Goal: Transaction & Acquisition: Purchase product/service

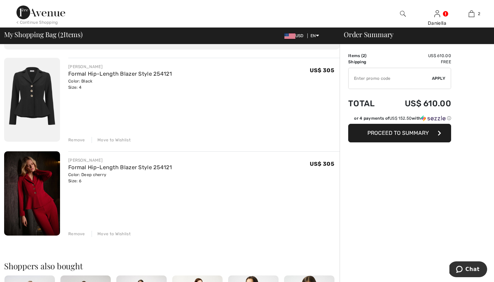
scroll to position [43, 0]
click at [78, 232] on div "Remove" at bounding box center [76, 233] width 17 height 6
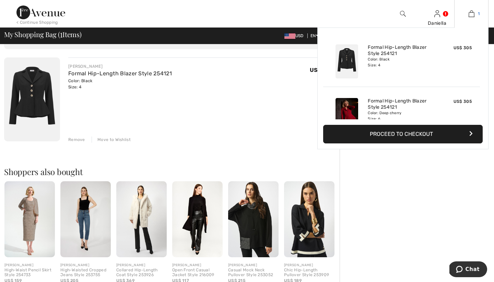
click at [473, 15] on img at bounding box center [472, 14] width 6 height 8
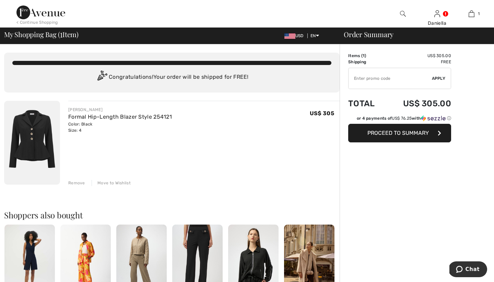
click at [372, 136] on span "Proceed to Summary" at bounding box center [398, 132] width 61 height 7
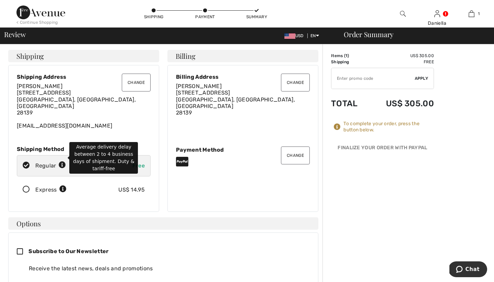
click at [63, 161] on icon at bounding box center [62, 164] width 7 height 7
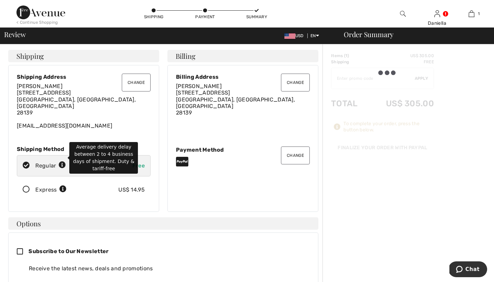
radio input "true"
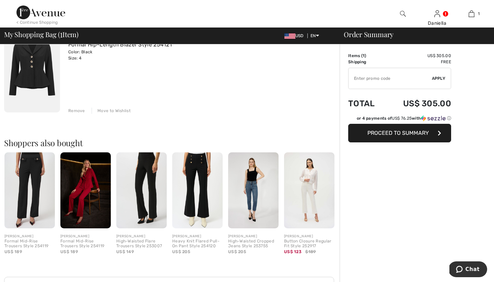
scroll to position [76, 0]
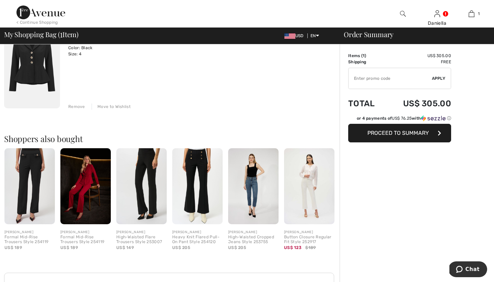
click at [35, 189] on img at bounding box center [29, 186] width 50 height 76
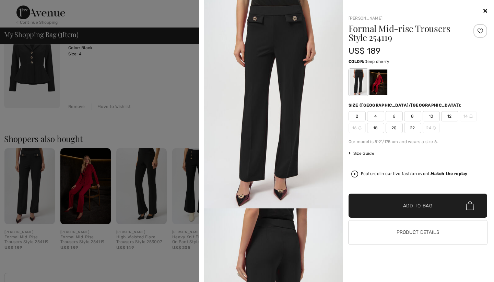
click at [378, 89] on div at bounding box center [378, 82] width 18 height 26
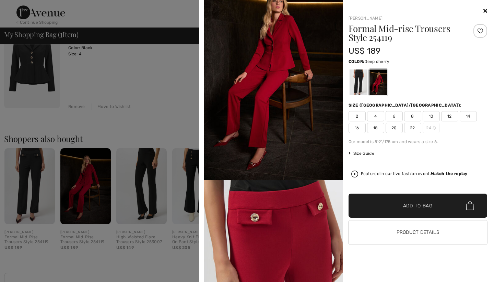
scroll to position [0, 0]
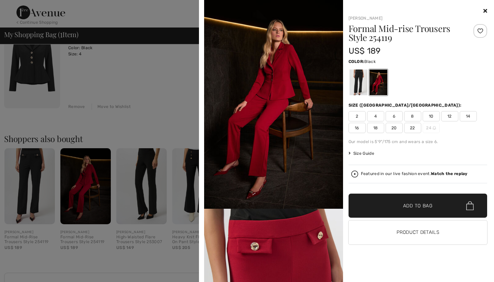
click at [360, 82] on div at bounding box center [359, 82] width 18 height 26
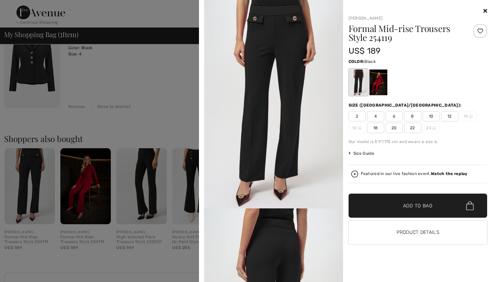
click at [433, 112] on span "10" at bounding box center [431, 116] width 17 height 10
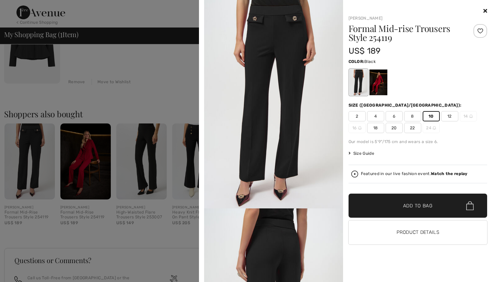
click at [398, 209] on span "✔ Added to Bag" at bounding box center [408, 205] width 42 height 7
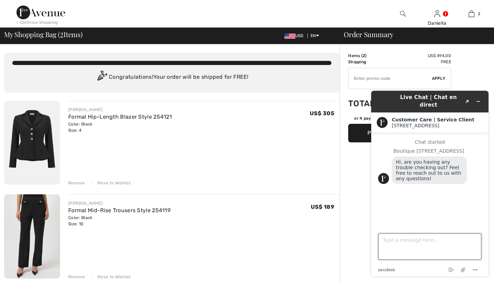
click at [400, 240] on textarea "Type a message here..." at bounding box center [430, 246] width 103 height 26
type textarea "would these two items match ?"
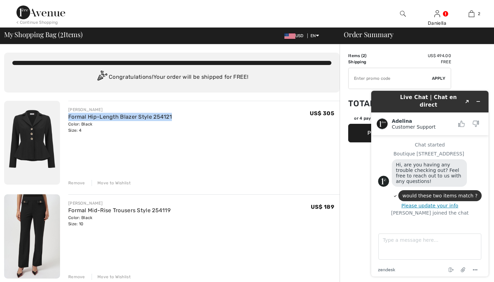
drag, startPoint x: 64, startPoint y: 114, endPoint x: 179, endPoint y: 116, distance: 114.7
click at [179, 116] on div "[PERSON_NAME] Formal Hip-Length Blazer Style 254121 Color: Black Size: 4 Final …" at bounding box center [200, 143] width 280 height 85
copy link "Formal Hip-Length Blazer Style 254121"
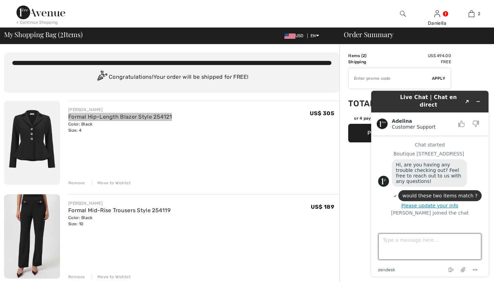
click at [380, 251] on textarea "Type a message here..." at bounding box center [430, 246] width 103 height 26
paste textarea "Formal Hip-Length Blazer Style 254121"
type textarea "Formal Hip-Length Blazer Style 254121"
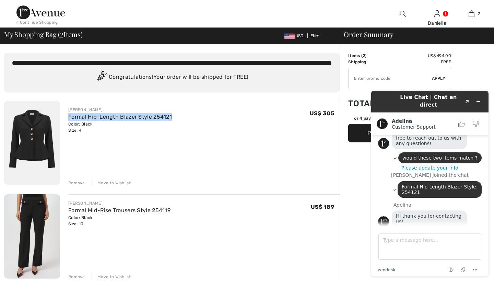
scroll to position [38, 0]
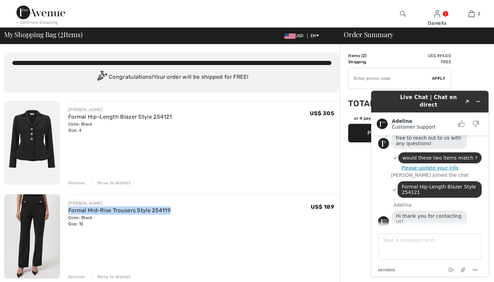
drag, startPoint x: 66, startPoint y: 209, endPoint x: 187, endPoint y: 207, distance: 121.2
click at [187, 207] on div "JOSEPH RIBKOFF Formal Mid-Rise Trousers Style 254119 Color: Black Size: 10 Fina…" at bounding box center [200, 236] width 280 height 85
copy link "Formal Mid-Rise Trousers Style 254119"
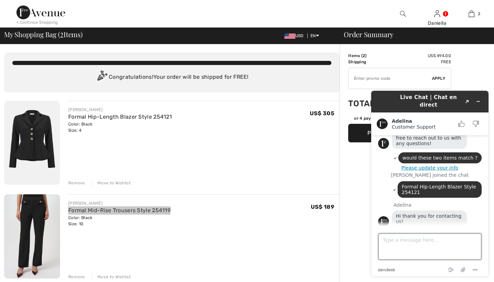
click at [394, 241] on textarea "Type a message here..." at bounding box center [430, 246] width 103 height 26
paste textarea "Formal Mid-Rise Trousers Style 254119"
type textarea "Formal Mid-Rise Trousers Style 254119"
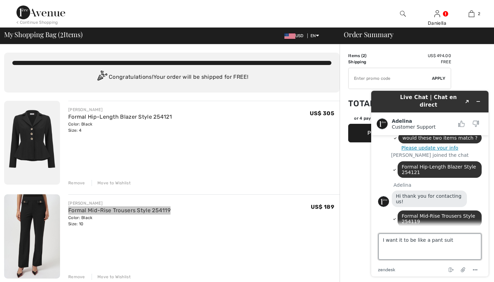
type textarea "I want it to be like a pant suit"
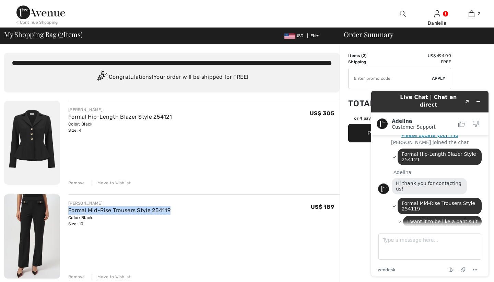
click at [42, 133] on img at bounding box center [32, 143] width 56 height 84
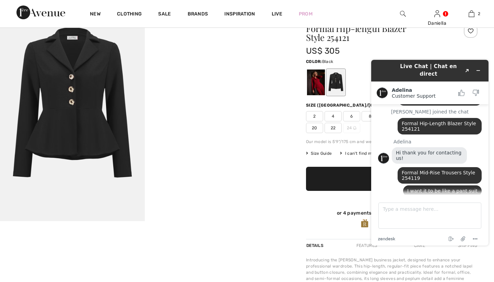
scroll to position [37, 0]
drag, startPoint x: 387, startPoint y: 67, endPoint x: 360, endPoint y: 66, distance: 27.5
click at [366, 66] on html "Live Chat | Chat en direct Created with Sketch. [PERSON_NAME] Customer Support …" at bounding box center [430, 152] width 128 height 196
drag, startPoint x: 427, startPoint y: 81, endPoint x: 321, endPoint y: 207, distance: 165.2
click at [366, 207] on html "Live Chat | Chat en direct Created with Sketch. [PERSON_NAME] Customer Support …" at bounding box center [430, 152] width 128 height 196
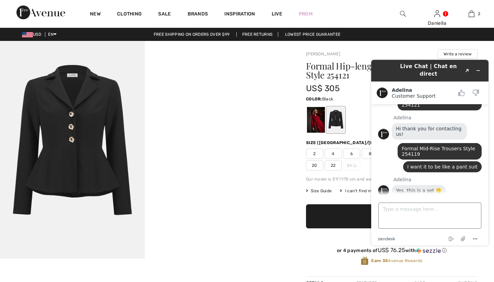
scroll to position [0, 0]
click at [405, 214] on textarea "Type a message here..." at bounding box center [430, 215] width 103 height 26
type textarea "ok great! if I order it right now regular shipping when would I get it in ?"
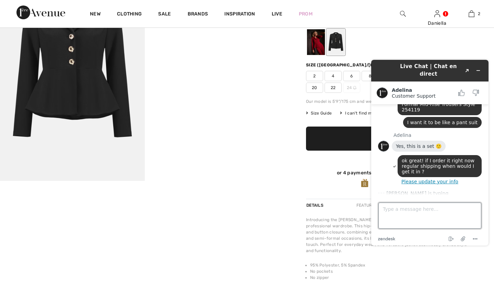
scroll to position [78, 0]
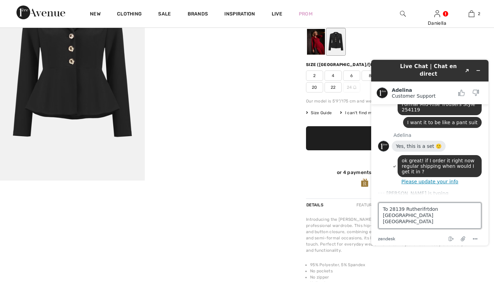
click at [424, 209] on textarea "To 28139 Rutherifrtdon [GEOGRAPHIC_DATA] [GEOGRAPHIC_DATA]" at bounding box center [430, 215] width 103 height 26
click at [423, 208] on textarea "To 28139 Rutherifrtdon [GEOGRAPHIC_DATA] [GEOGRAPHIC_DATA]" at bounding box center [430, 215] width 103 height 26
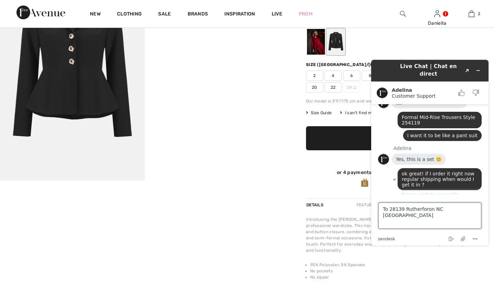
scroll to position [155, 0]
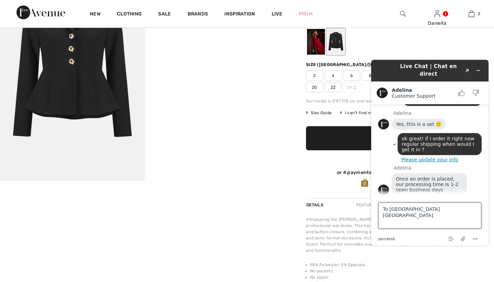
drag, startPoint x: 458, startPoint y: 206, endPoint x: 355, endPoint y: 209, distance: 103.1
click at [366, 209] on html "Live Chat | Chat en direct Created with Sketch. Adelina Customer Support Custom…" at bounding box center [430, 152] width 128 height 196
drag, startPoint x: 382, startPoint y: 210, endPoint x: 489, endPoint y: 211, distance: 107.1
click at [489, 211] on footer "Type a message here... To 28139 Rutherfordon NC USA zendesk .cls-1{fill:#03363d…" at bounding box center [430, 219] width 117 height 51
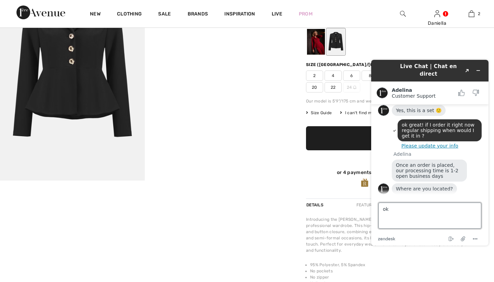
scroll to position [168, 0]
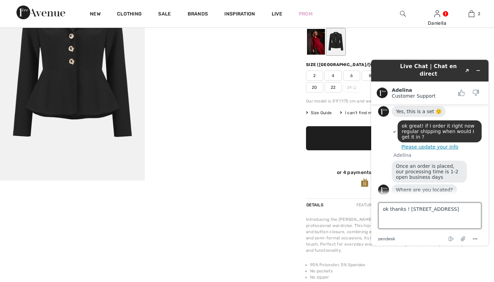
type textarea "ok thanks ! 310 Deer Track Lane Rutherfordton NC 28139"
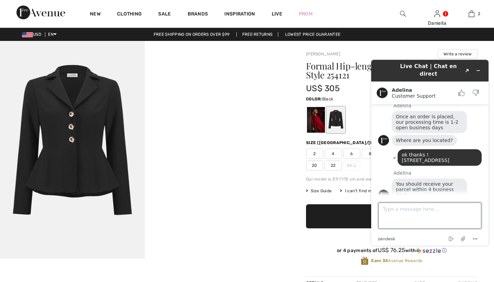
scroll to position [0, 0]
click at [71, 117] on img at bounding box center [72, 149] width 145 height 217
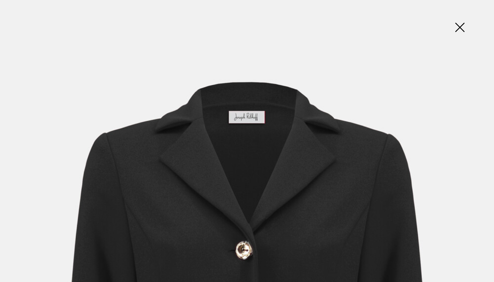
click at [460, 26] on img at bounding box center [460, 27] width 34 height 35
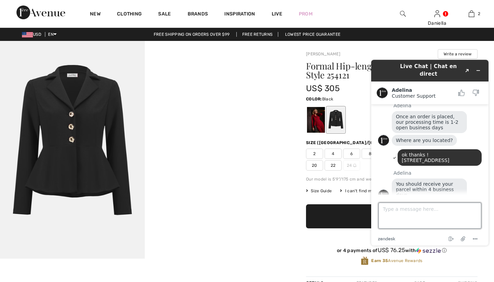
click at [395, 207] on textarea "Type a message here..." at bounding box center [430, 215] width 103 height 26
type textarea "ok so if I expedite it how long before I get it?"
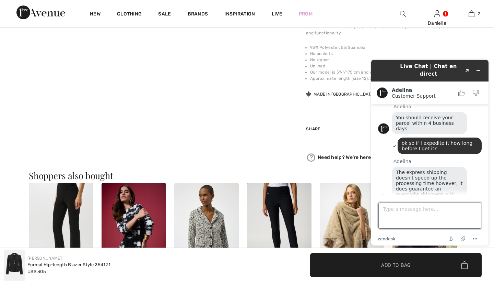
scroll to position [283, 0]
type textarea "oh ok I see"
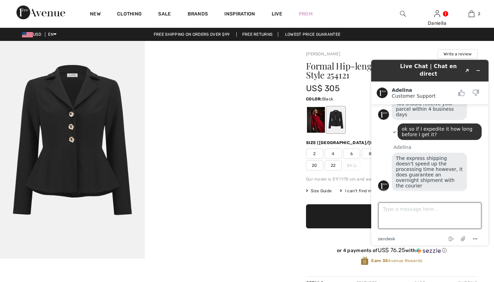
scroll to position [0, 0]
click at [323, 189] on span "Size Guide" at bounding box center [319, 190] width 26 height 6
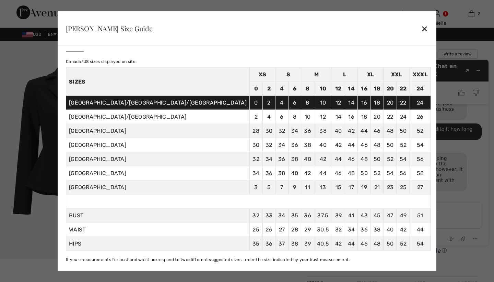
scroll to position [16, 0]
click at [421, 29] on div "✕" at bounding box center [424, 28] width 7 height 14
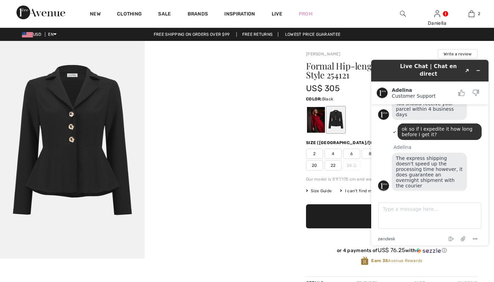
click at [346, 138] on div "Formal Hip-length Blazer Style 254121 US$ 305 Color: Black Size (CA/US): 2 4 6 …" at bounding box center [392, 168] width 172 height 215
click at [350, 157] on span "6" at bounding box center [351, 153] width 17 height 10
click at [477, 68] on icon "Minimize widget" at bounding box center [478, 70] width 5 height 5
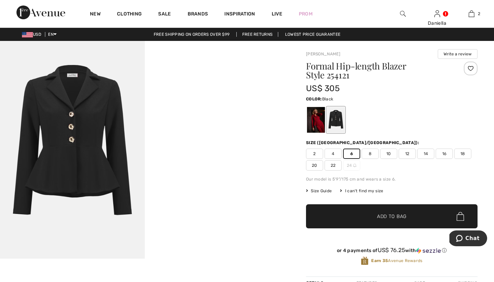
click at [356, 217] on span "✔ Added to Bag Add to Bag" at bounding box center [392, 216] width 172 height 24
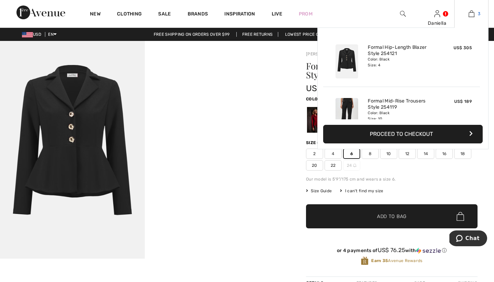
click at [477, 14] on link "3" at bounding box center [472, 14] width 34 height 8
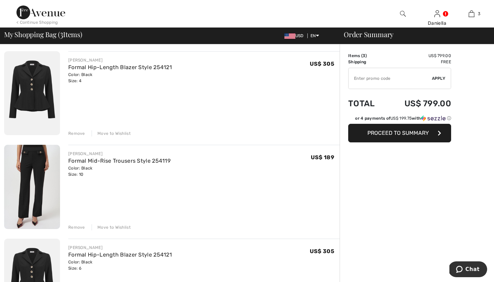
scroll to position [54, 0]
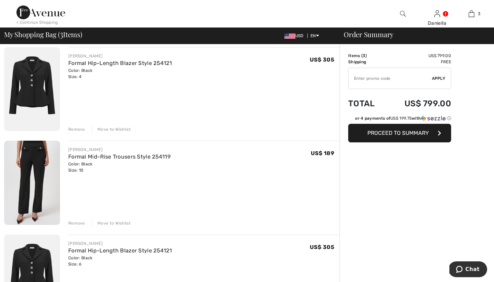
click at [39, 167] on img at bounding box center [32, 182] width 56 height 84
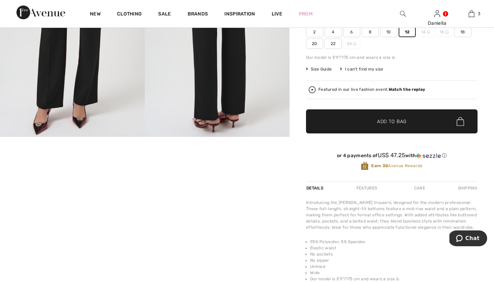
scroll to position [162, 0]
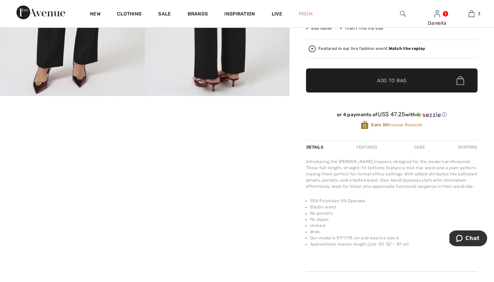
click at [363, 82] on span "✔ Added to Bag" at bounding box center [382, 80] width 42 height 7
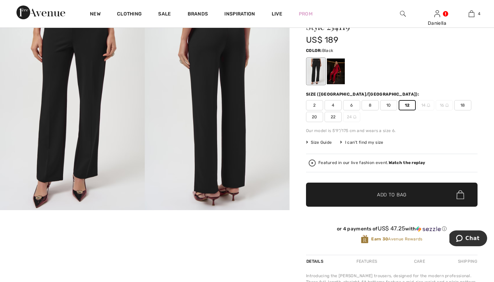
scroll to position [47, 0]
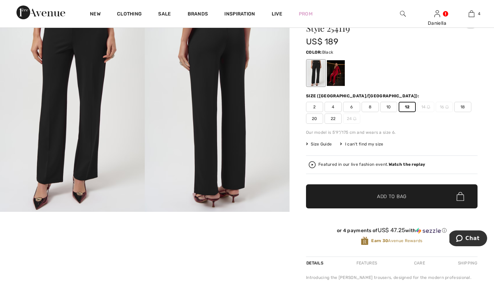
click at [327, 144] on span "Size Guide" at bounding box center [319, 144] width 26 height 6
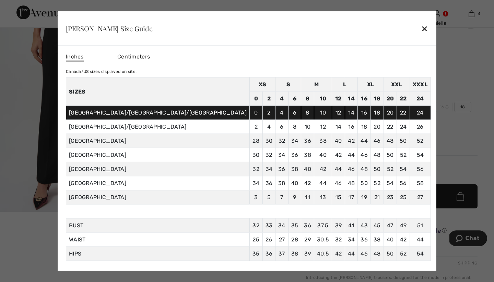
click at [421, 28] on div "✕" at bounding box center [424, 28] width 7 height 14
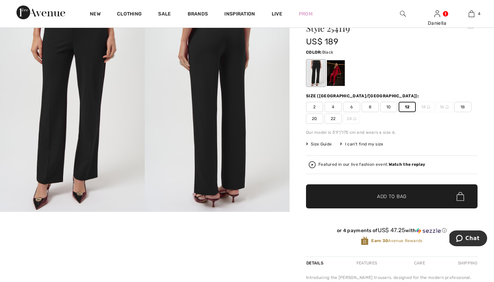
click at [462, 239] on icon "Chat" at bounding box center [459, 238] width 7 height 7
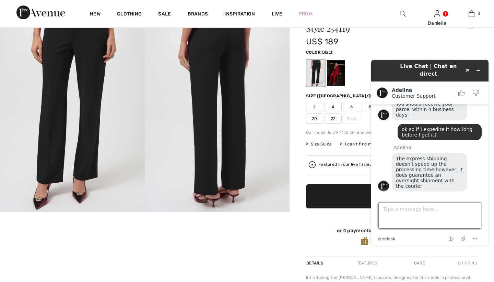
click at [422, 212] on textarea "Type a message here..." at bounding box center [430, 215] width 103 height 26
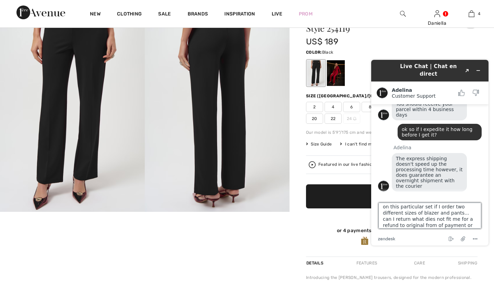
scroll to position [12, 0]
type textarea "on this particular set if I order two different sizes of blazer and pants... ca…"
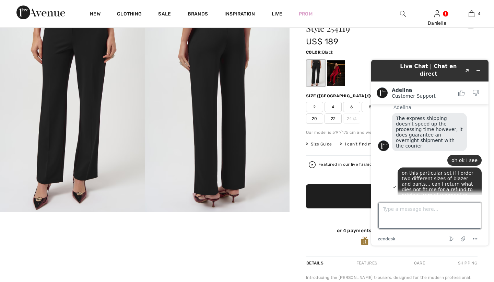
scroll to position [332, 0]
click at [461, 170] on span "on this particular set if I order two different sizes of blazer and pants... ca…" at bounding box center [438, 186] width 73 height 33
click at [429, 203] on textarea "Type a message here..." at bounding box center [430, 215] width 103 height 26
type textarea "does*"
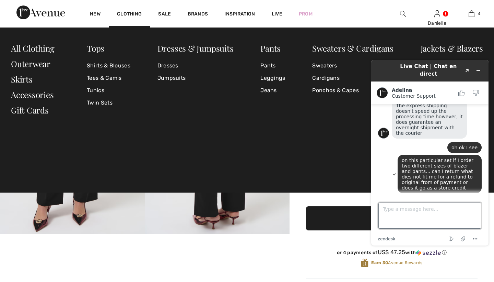
scroll to position [26, 0]
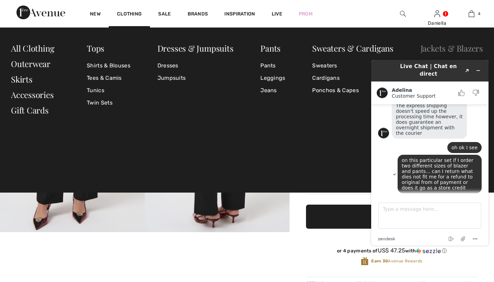
click at [442, 48] on link "Jackets & Blazers" at bounding box center [452, 48] width 62 height 11
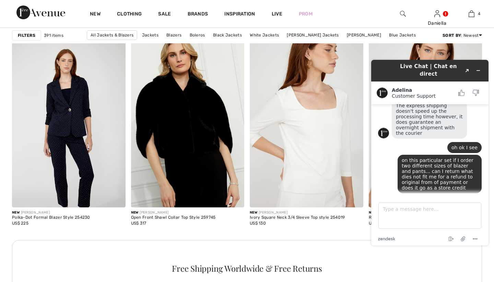
scroll to position [2272, 0]
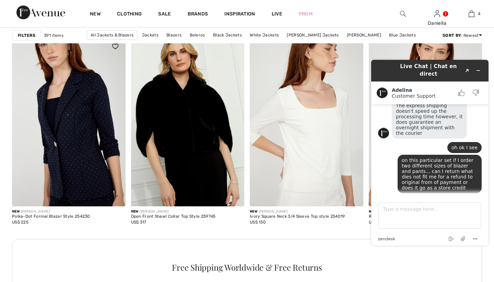
click at [61, 156] on img at bounding box center [69, 121] width 114 height 170
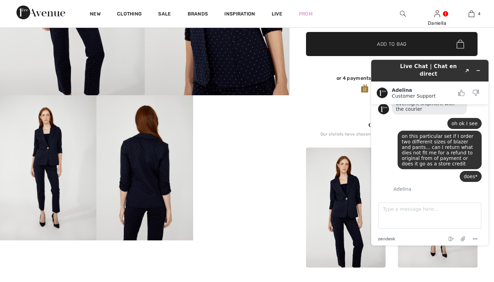
scroll to position [368, 0]
click at [340, 226] on img at bounding box center [346, 207] width 80 height 120
click at [436, 255] on img at bounding box center [438, 207] width 80 height 120
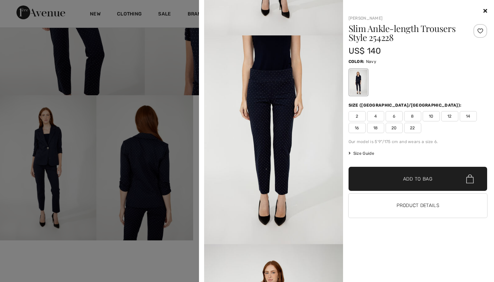
scroll to position [178, 0]
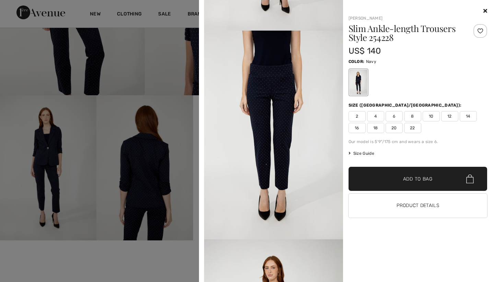
click at [489, 9] on div "Frank Lyman Slim Ankle-length Trousers Style 254228 US$ 140 Color: Navy Size (C…" at bounding box center [347, 141] width 290 height 282
click at [486, 9] on icon at bounding box center [486, 10] width 4 height 5
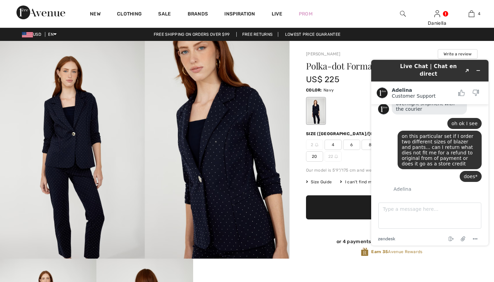
scroll to position [0, 0]
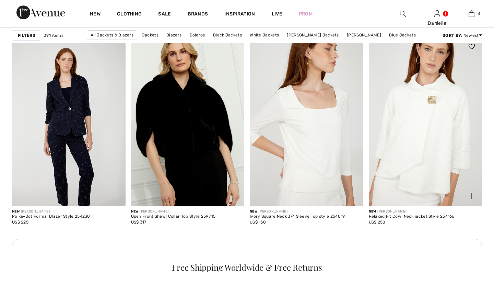
scroll to position [368, 0]
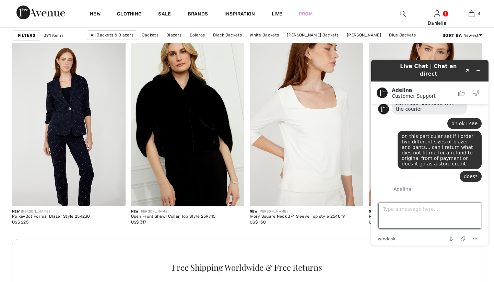
click at [404, 208] on textarea "Type a message here..." at bounding box center [430, 215] width 103 height 26
type textarea "ok thanks for your help !"
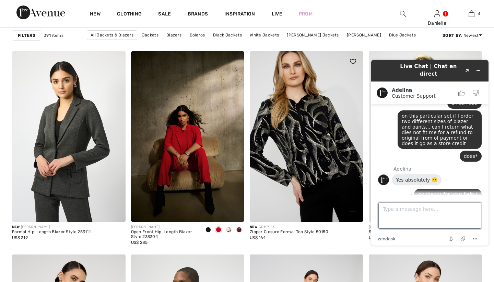
scroll to position [2741, 0]
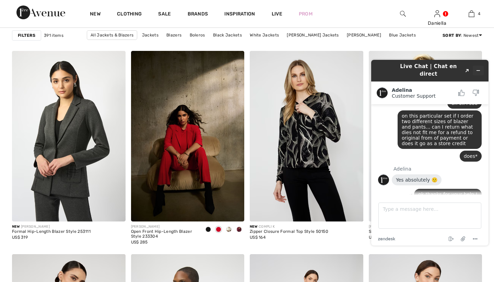
click at [481, 68] on icon "Minimize widget" at bounding box center [478, 70] width 5 height 5
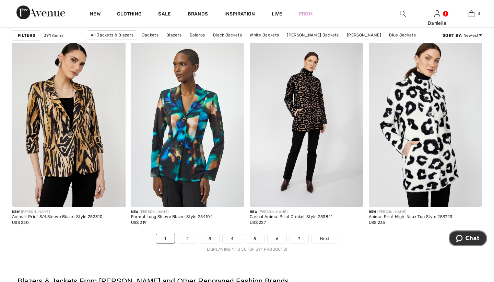
scroll to position [2960, 0]
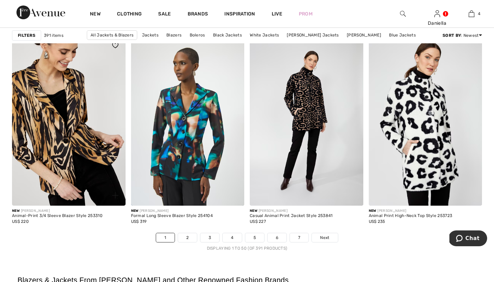
click at [78, 104] on img at bounding box center [69, 120] width 114 height 170
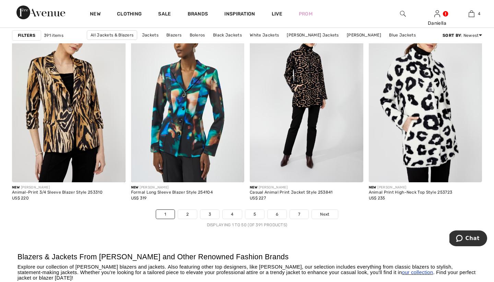
scroll to position [2984, 0]
click at [190, 213] on link "2" at bounding box center [187, 213] width 19 height 9
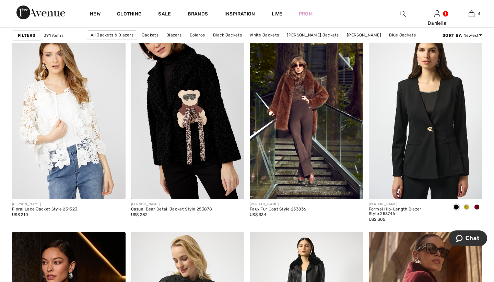
scroll to position [2075, 0]
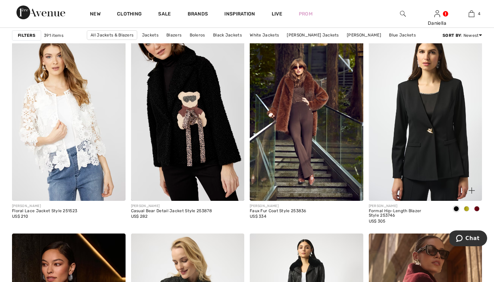
click at [469, 210] on span at bounding box center [466, 208] width 5 height 5
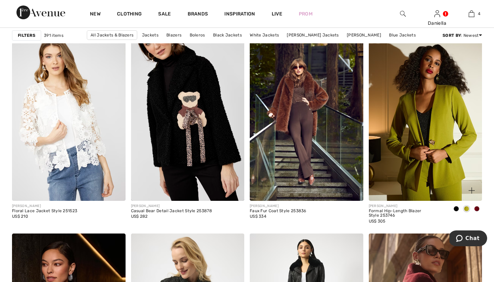
click at [479, 207] on span at bounding box center [477, 208] width 5 height 5
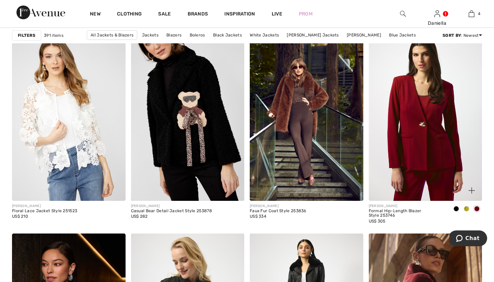
click at [464, 208] on div at bounding box center [467, 208] width 10 height 11
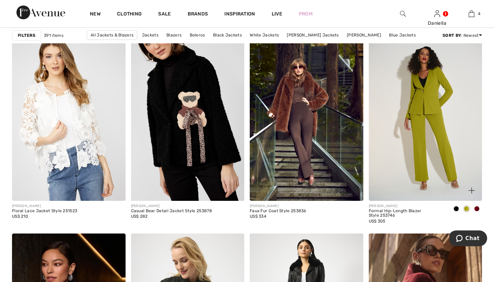
click at [435, 132] on img at bounding box center [426, 115] width 114 height 170
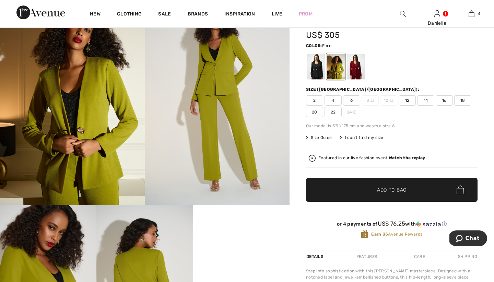
scroll to position [50, 0]
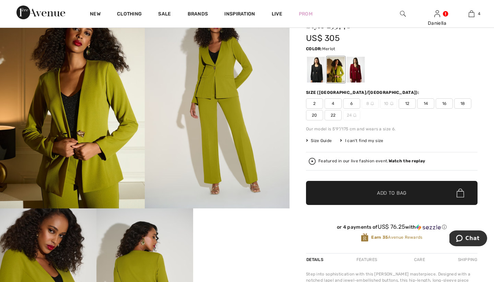
click at [360, 72] on div at bounding box center [356, 70] width 18 height 26
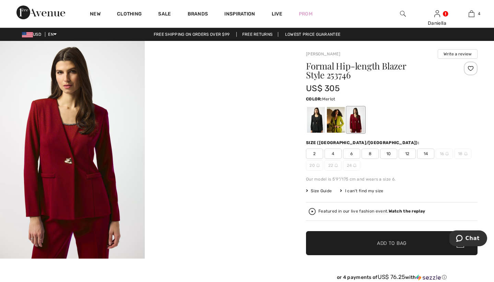
scroll to position [0, 0]
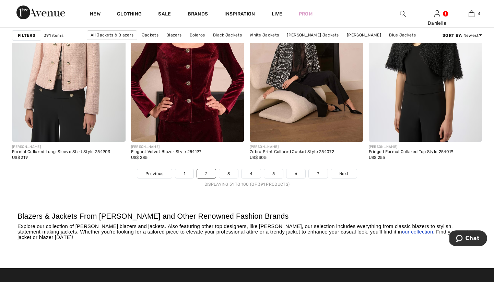
scroll to position [3026, 0]
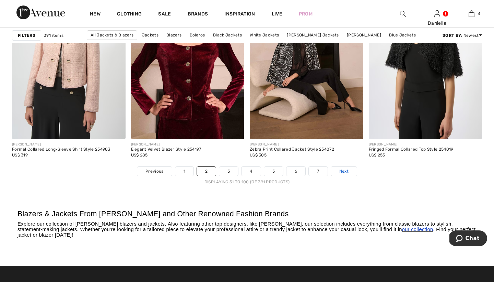
click at [348, 171] on span "Next" at bounding box center [344, 171] width 9 height 6
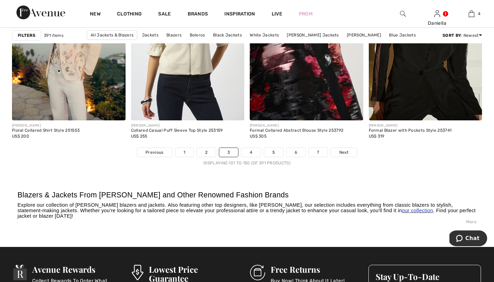
scroll to position [3048, 0]
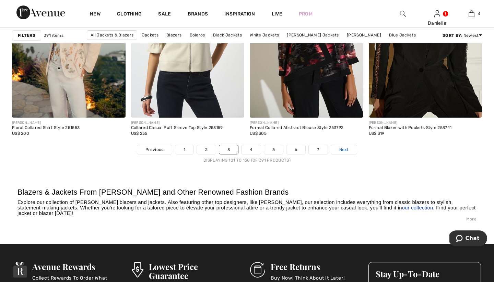
click at [343, 153] on link "Next" at bounding box center [344, 149] width 26 height 9
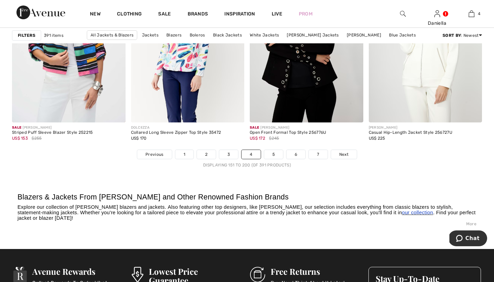
scroll to position [3055, 0]
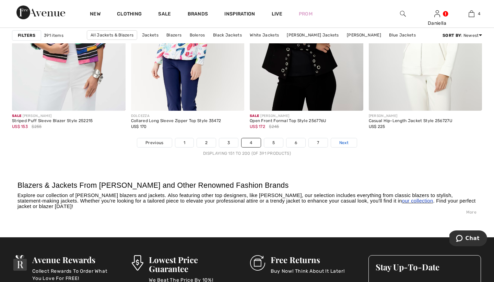
click at [342, 143] on span "Next" at bounding box center [344, 142] width 9 height 6
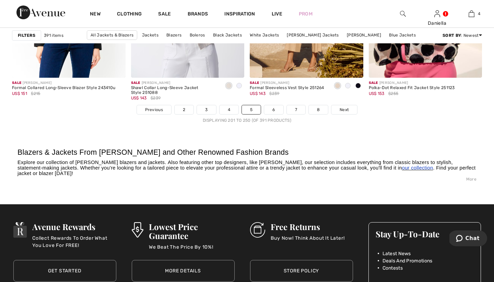
scroll to position [3082, 0]
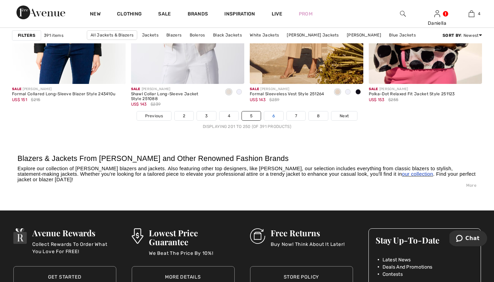
click at [276, 116] on link "6" at bounding box center [273, 115] width 19 height 9
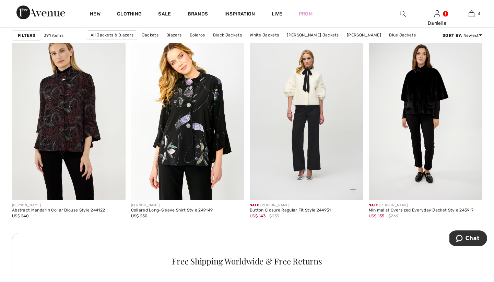
scroll to position [2277, 0]
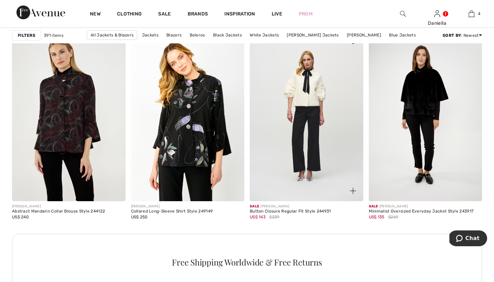
click at [276, 116] on img at bounding box center [307, 116] width 114 height 170
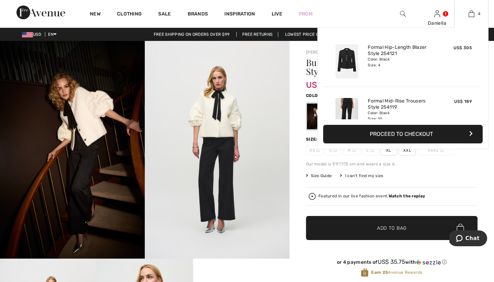
click at [422, 132] on button "Proceed to Checkout" at bounding box center [403, 134] width 160 height 19
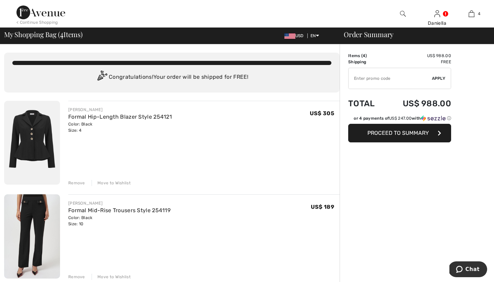
click at [390, 133] on span "Proceed to Summary" at bounding box center [398, 132] width 61 height 7
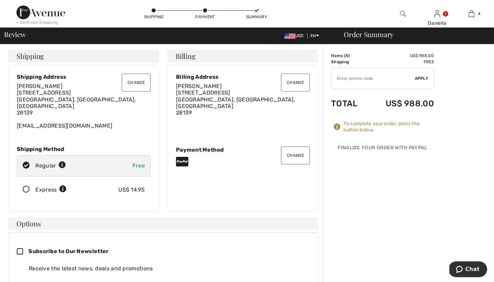
click at [26, 186] on icon at bounding box center [26, 189] width 18 height 7
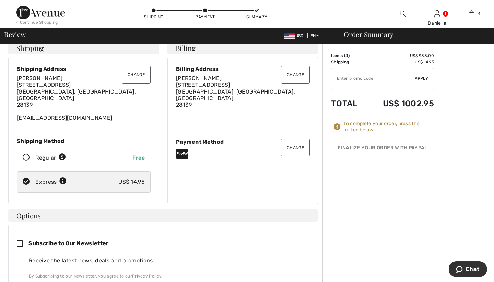
scroll to position [13, 0]
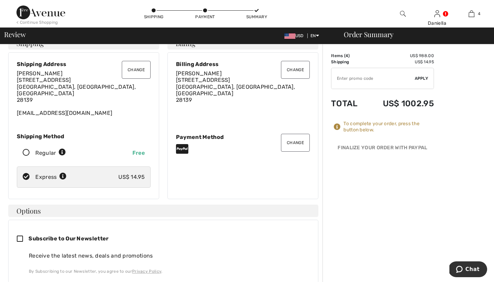
click at [295, 136] on button "Change" at bounding box center [295, 143] width 29 height 18
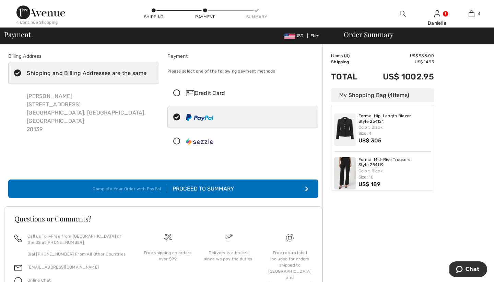
click at [177, 92] on icon at bounding box center [177, 93] width 18 height 7
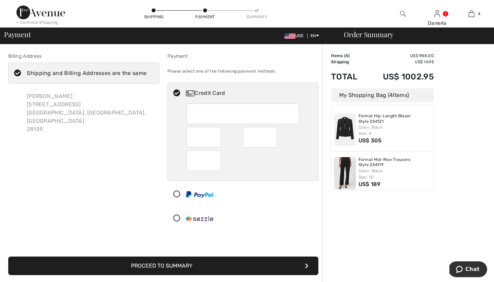
click at [153, 264] on button "Proceed to Summary" at bounding box center [163, 265] width 310 height 19
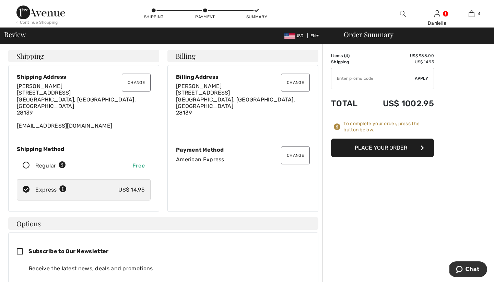
click at [345, 152] on button "Place Your Order" at bounding box center [382, 147] width 103 height 19
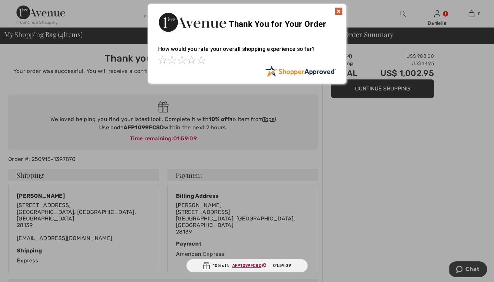
click at [339, 13] on img at bounding box center [339, 11] width 8 height 8
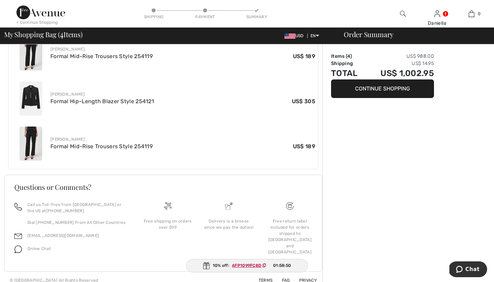
scroll to position [310, 0]
click at [36, 246] on span "Online Chat" at bounding box center [38, 248] width 23 height 5
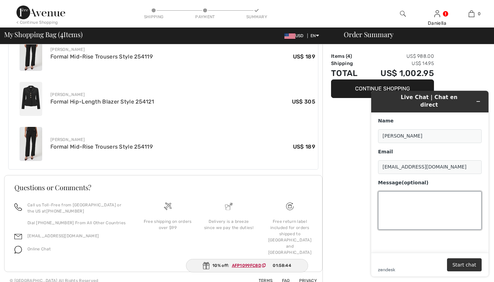
click at [409, 196] on textarea "Message (optional)" at bounding box center [430, 210] width 104 height 38
click at [152, 232] on div "Free shipping on orders over $99" at bounding box center [167, 232] width 61 height 61
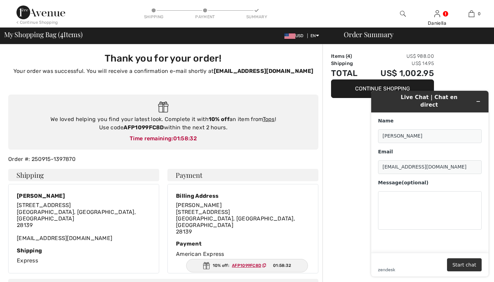
scroll to position [0, 0]
click at [405, 192] on textarea "Message (optional)" at bounding box center [430, 210] width 104 height 38
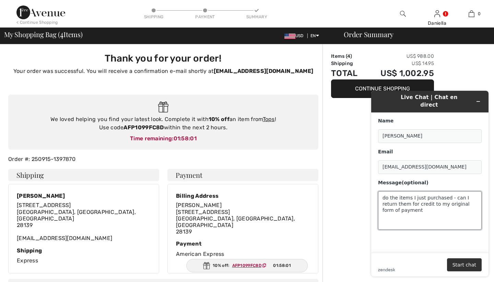
click at [389, 191] on textarea "do the items I just purchased - can I return them for credit to my original for…" at bounding box center [430, 210] width 104 height 38
type textarea "the items I just purchased - can I return them for credit to my original form o…"
click at [465, 264] on button "Start chat" at bounding box center [464, 264] width 35 height 13
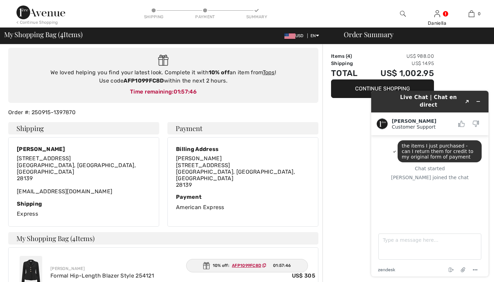
scroll to position [47, 0]
drag, startPoint x: 75, startPoint y: 111, endPoint x: 2, endPoint y: 107, distance: 72.9
click at [2, 107] on div "Thank you for your order! Your order was successful. You will receive a confirm…" at bounding box center [247, 275] width 494 height 555
copy div "Order #: 250915-1397870"
click at [395, 242] on textarea "Type a message here..." at bounding box center [430, 246] width 103 height 26
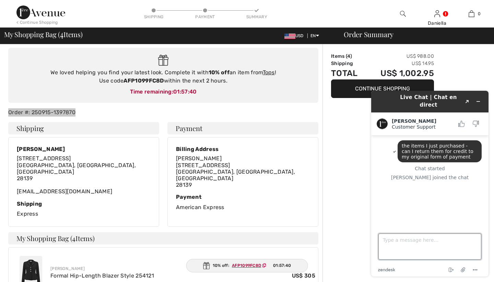
paste textarea "Order #: 250915-1397870"
type textarea "Order #: 250915-1397870"
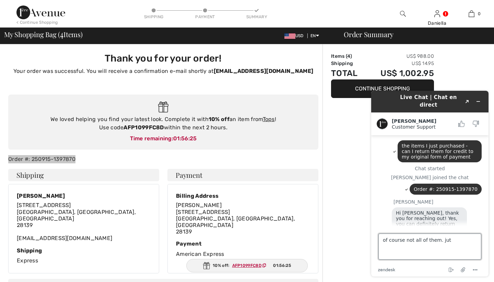
scroll to position [7, 0]
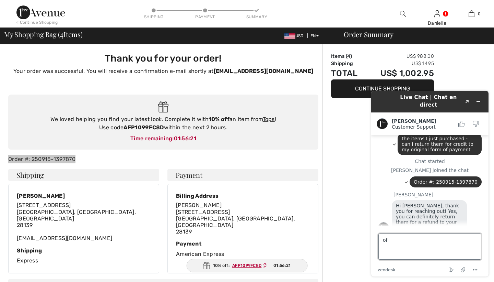
type textarea "o"
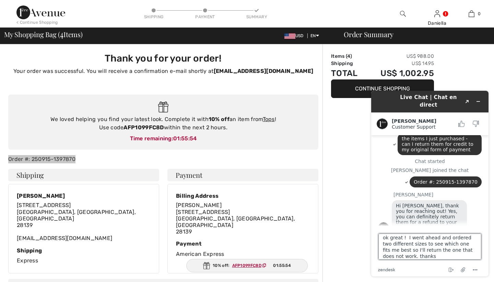
type textarea "ok great ! I went ahead and ordered two different sizes to see which one fits m…"
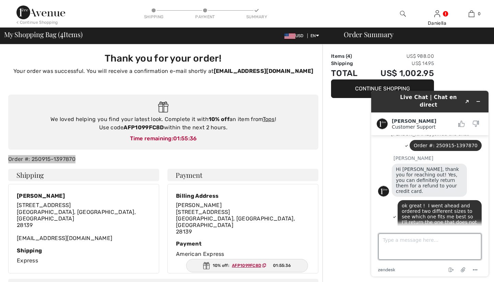
scroll to position [79, 0]
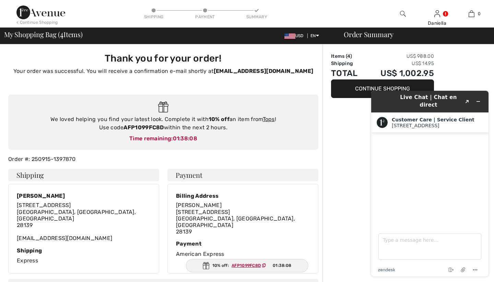
scroll to position [0, 0]
